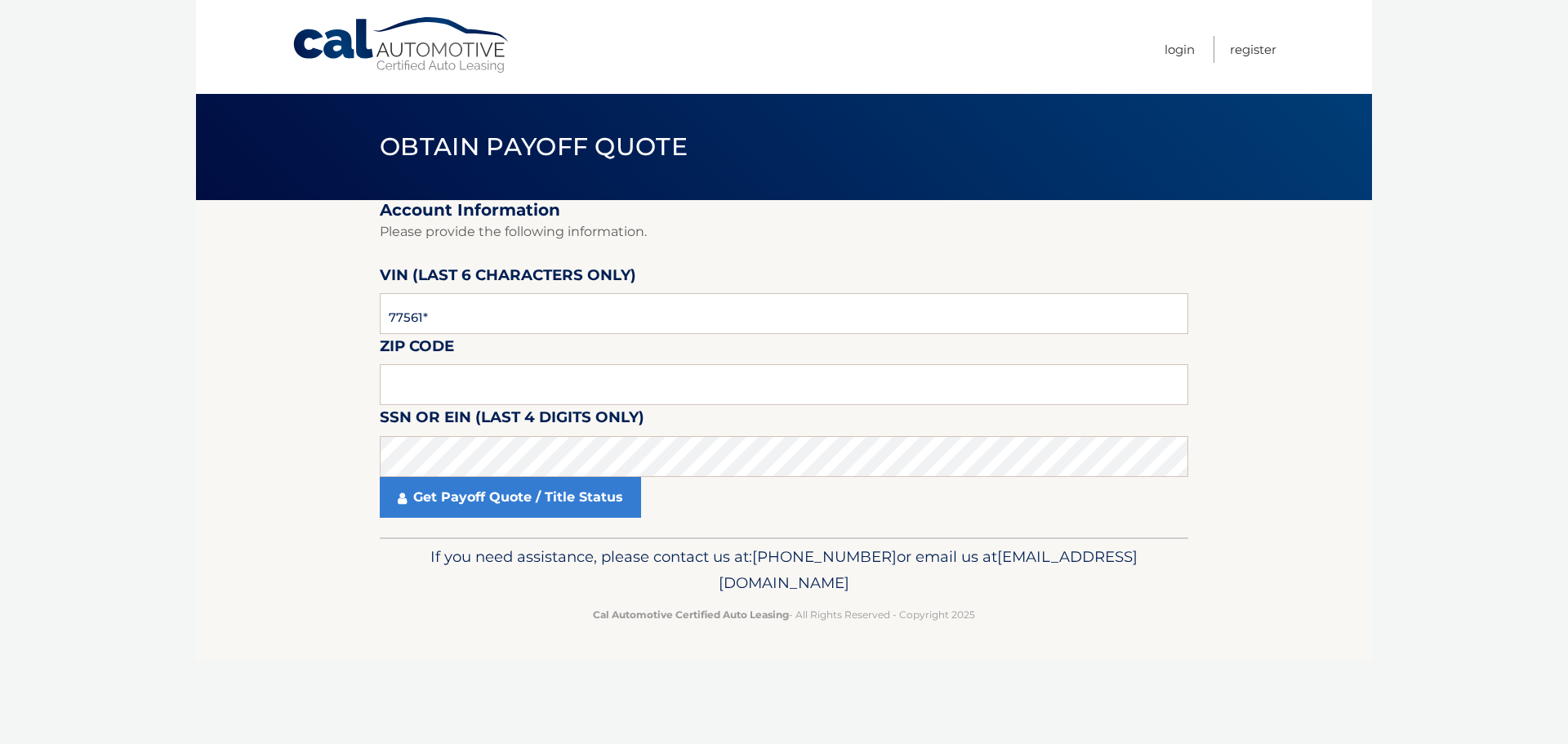
type input "775613"
type input "11361"
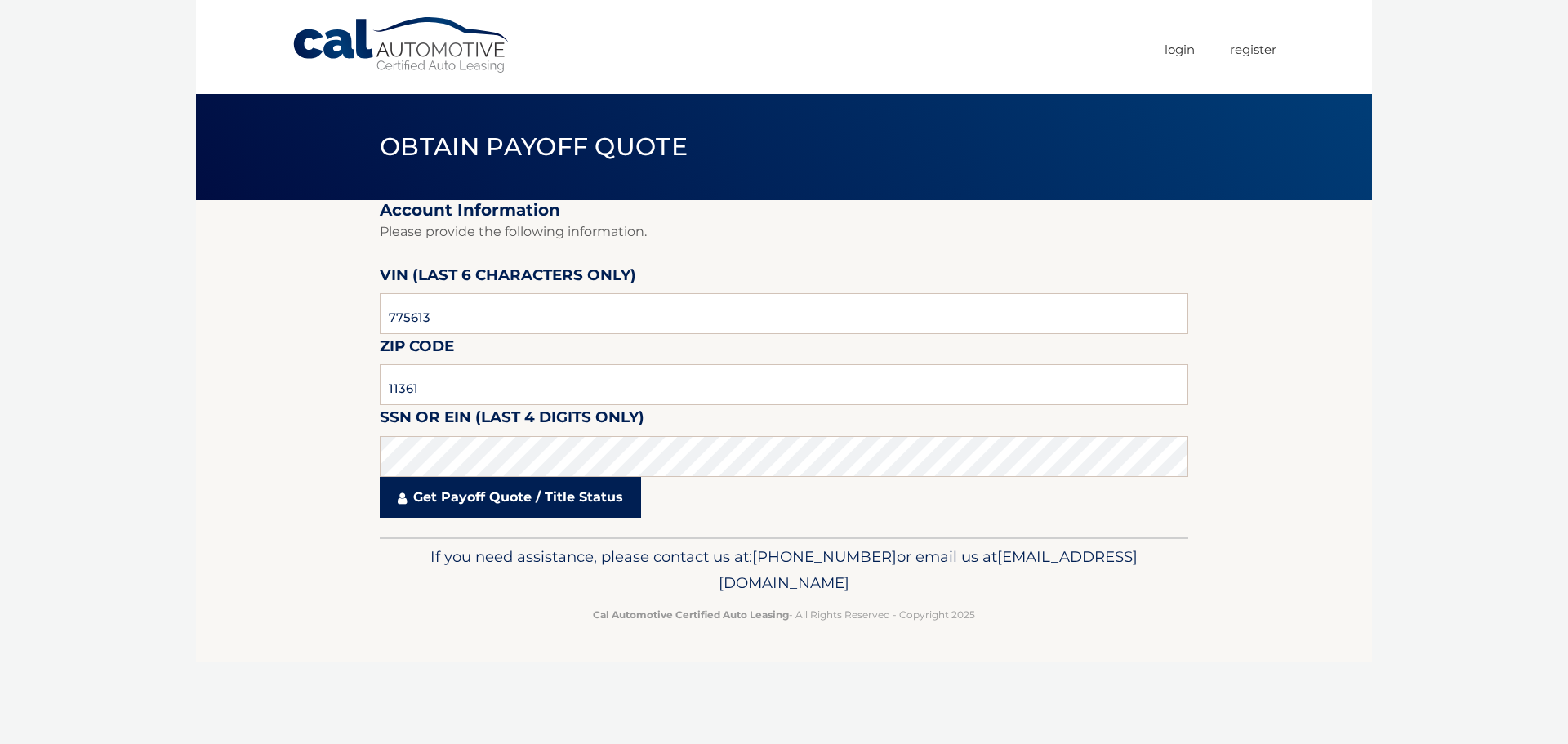
click at [486, 483] on link "Get Payoff Quote / Title Status" at bounding box center [510, 497] width 261 height 41
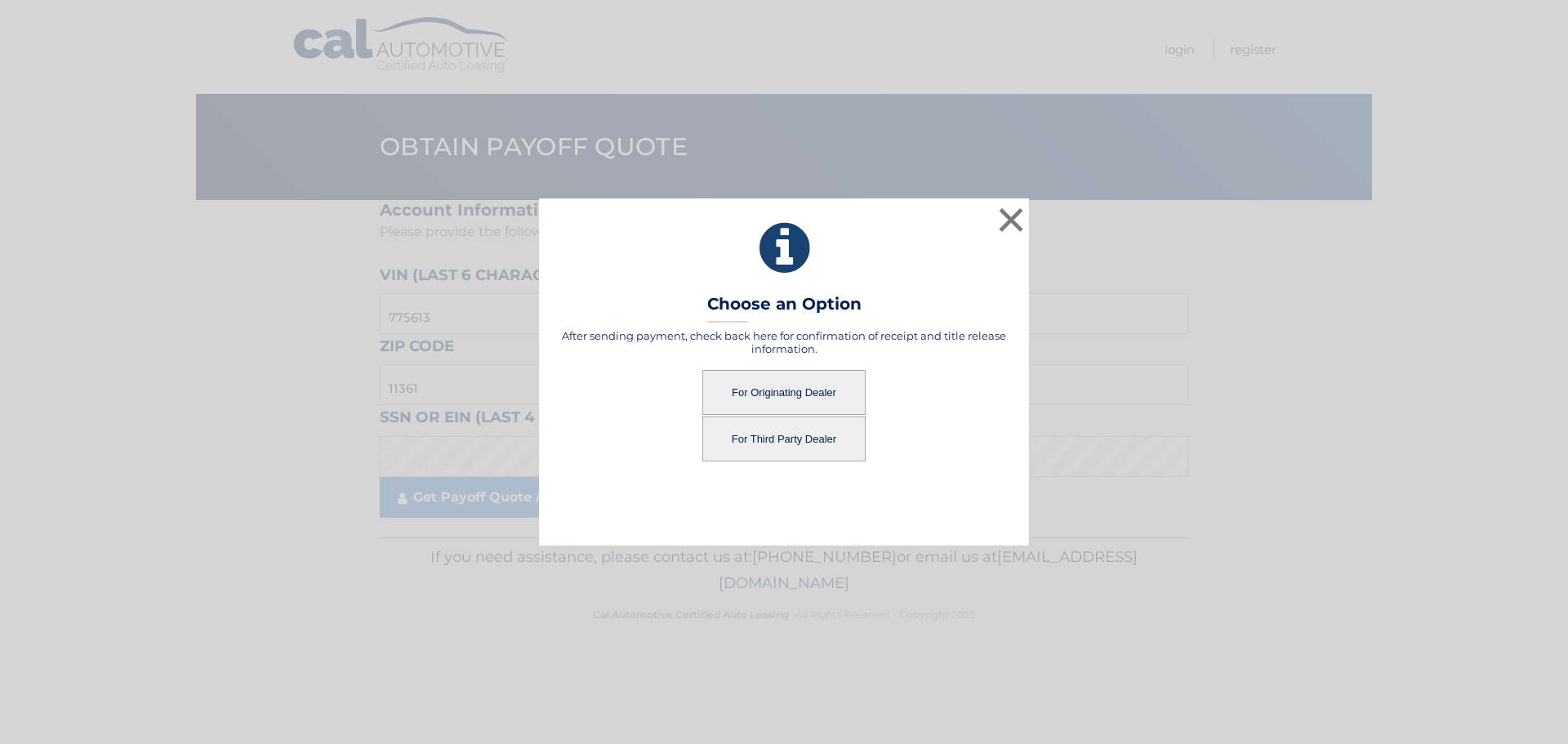
click at [763, 393] on button "For Originating Dealer" at bounding box center [784, 392] width 163 height 45
click at [796, 388] on button "For Originating Dealer" at bounding box center [784, 392] width 163 height 45
